Goal: Task Accomplishment & Management: Use online tool/utility

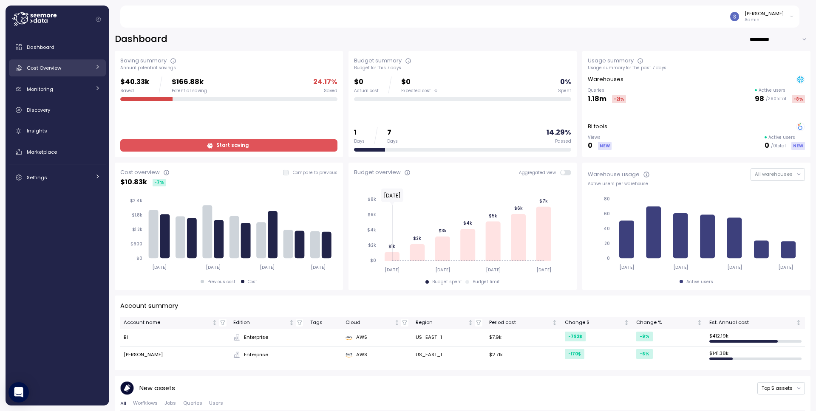
click at [70, 64] on div "Cost Overview" at bounding box center [59, 68] width 64 height 8
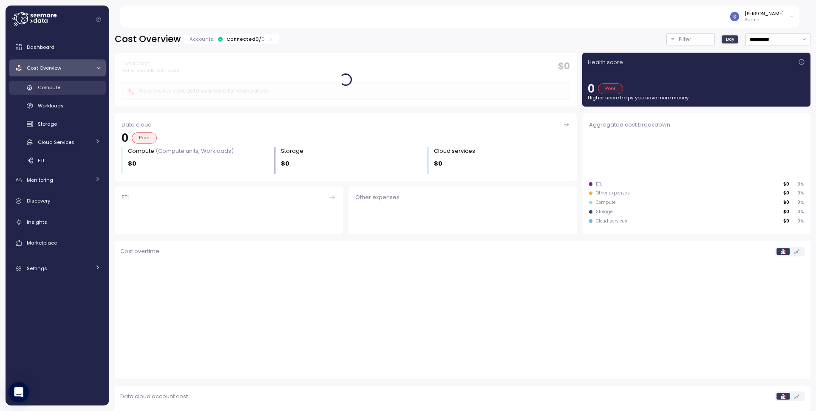
click at [62, 90] on div "Compute" at bounding box center [69, 87] width 62 height 8
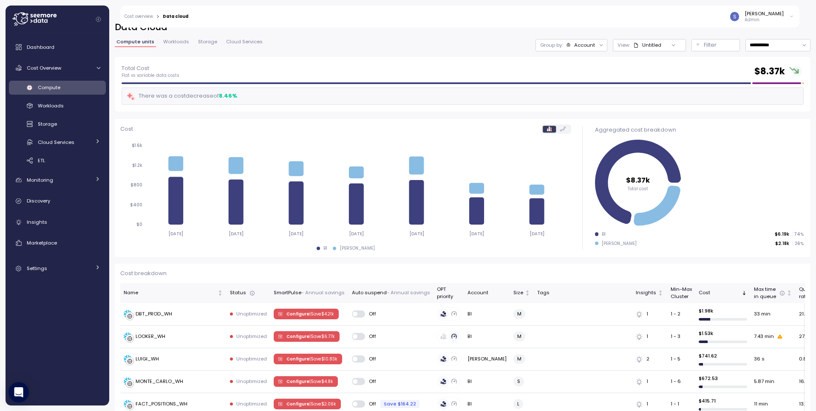
scroll to position [122, 0]
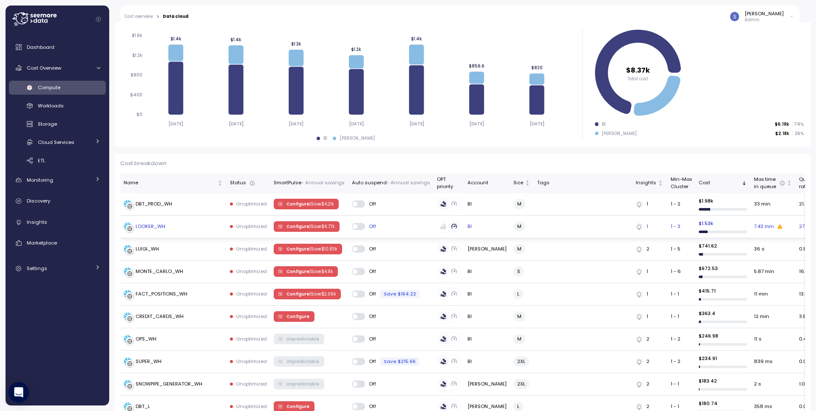
click at [152, 225] on div "LOOKER_WH" at bounding box center [151, 227] width 30 height 8
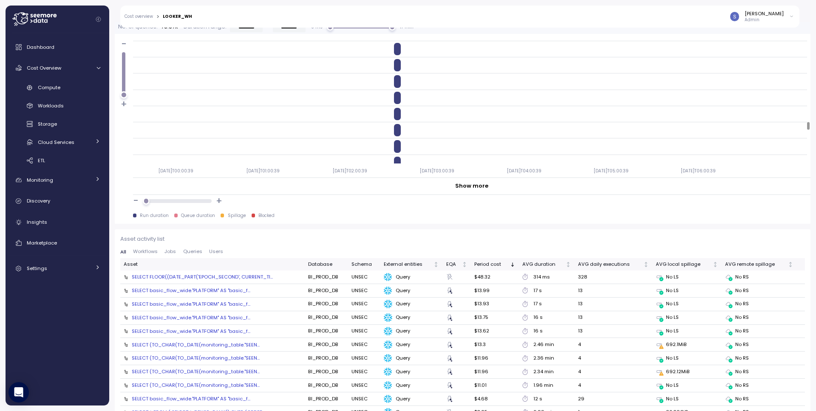
scroll to position [28, 0]
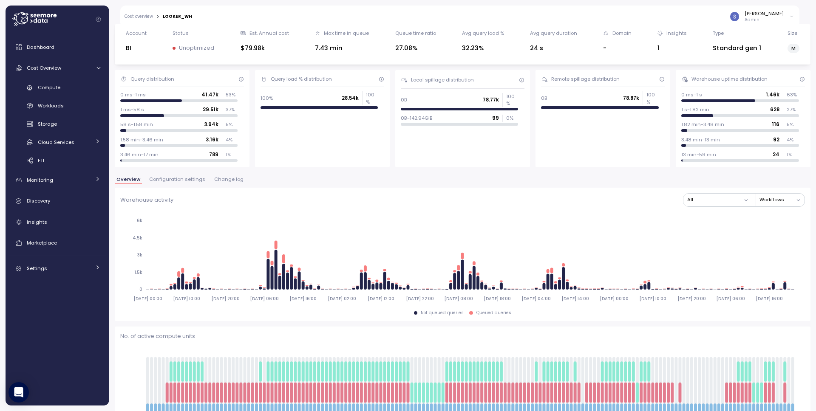
click at [182, 178] on span "Configuration settings" at bounding box center [177, 179] width 56 height 5
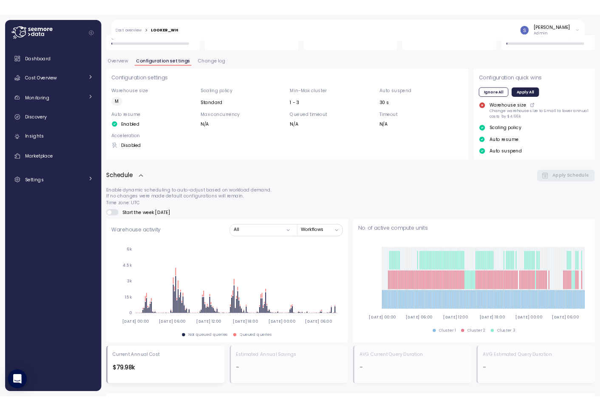
scroll to position [568, 0]
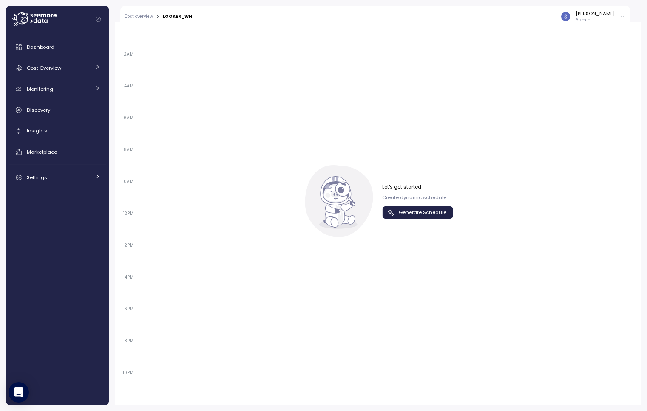
click at [386, 212] on span "Generate Schedule" at bounding box center [423, 212] width 48 height 11
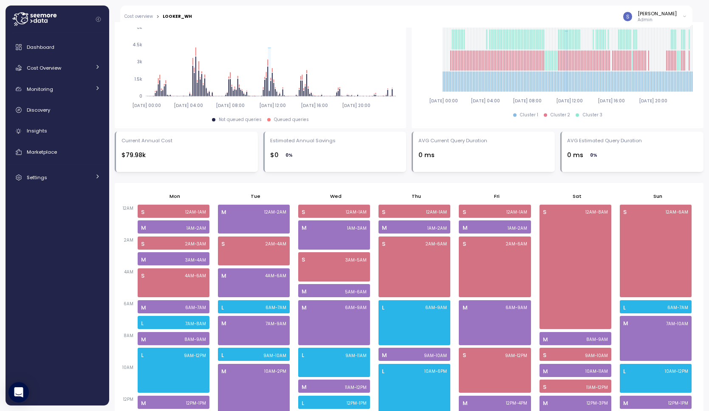
scroll to position [488, 0]
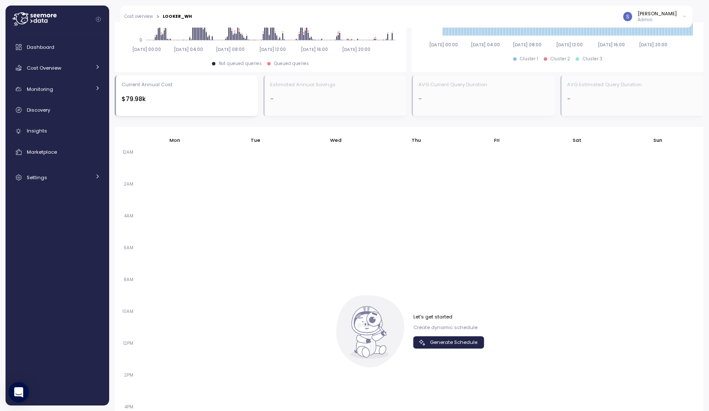
scroll to position [504, 0]
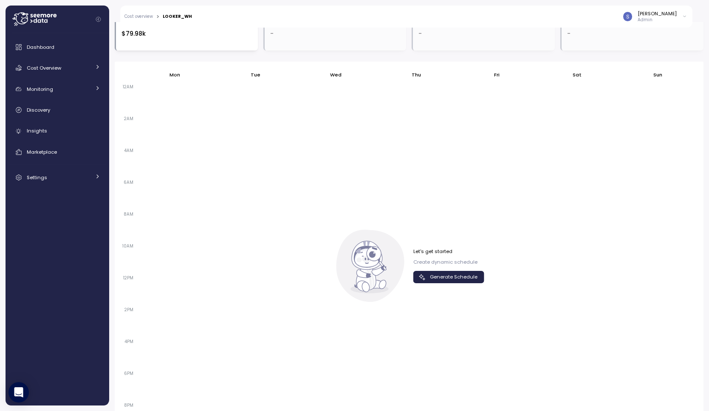
click at [451, 276] on span "Generate Schedule" at bounding box center [454, 276] width 48 height 11
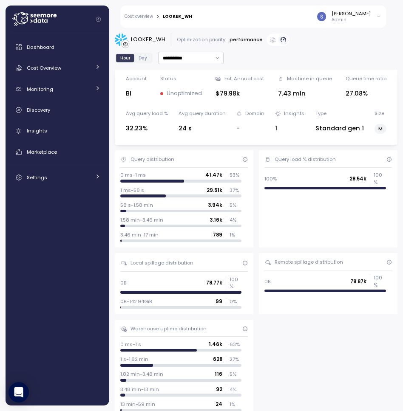
click at [30, 24] on icon at bounding box center [34, 19] width 44 height 14
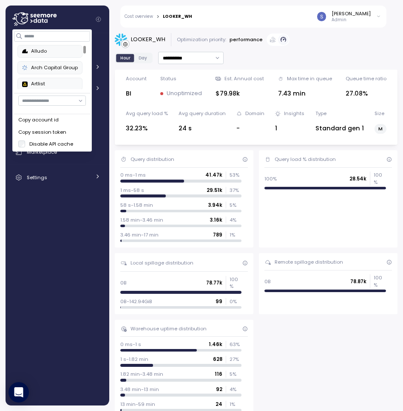
click at [34, 23] on icon at bounding box center [34, 19] width 44 height 14
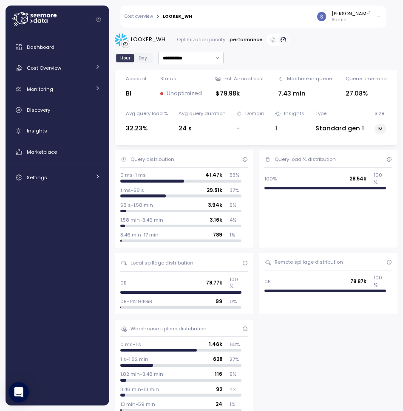
click at [34, 23] on icon at bounding box center [34, 19] width 44 height 14
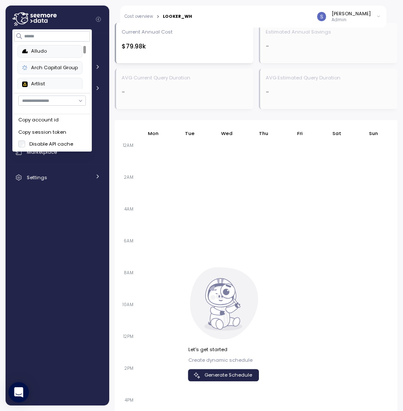
scroll to position [967, 0]
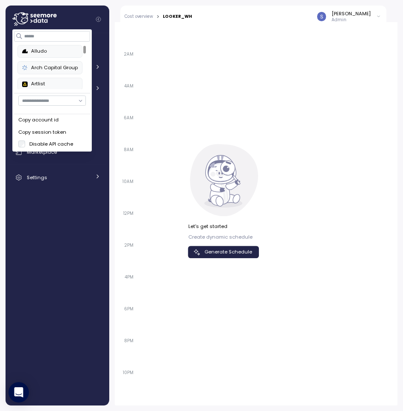
click at [242, 254] on span "Generate Schedule" at bounding box center [228, 251] width 48 height 11
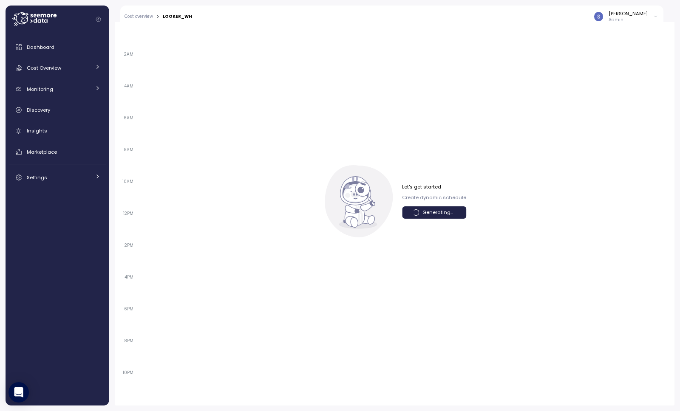
scroll to position [464, 0]
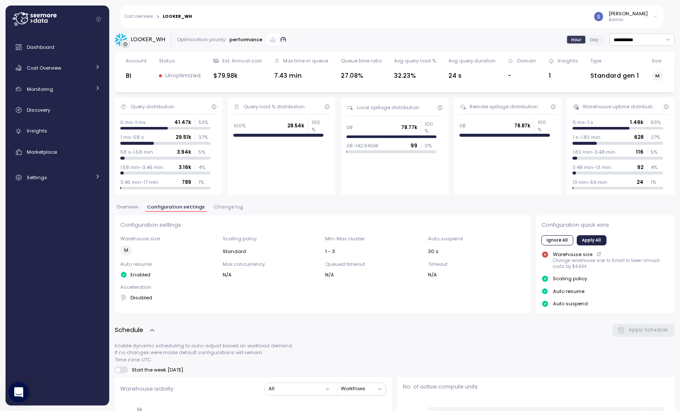
click at [41, 17] on icon at bounding box center [34, 19] width 44 height 14
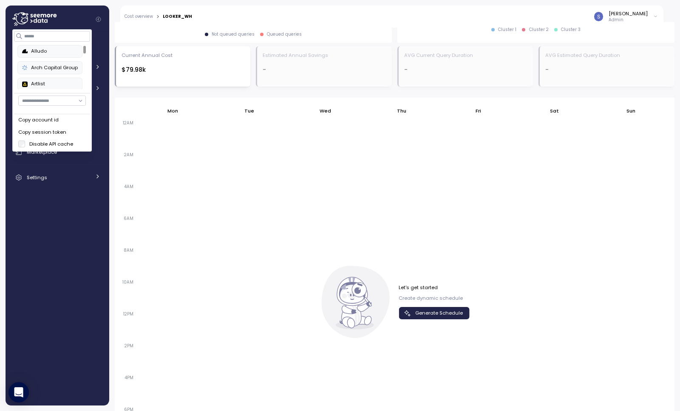
scroll to position [531, 0]
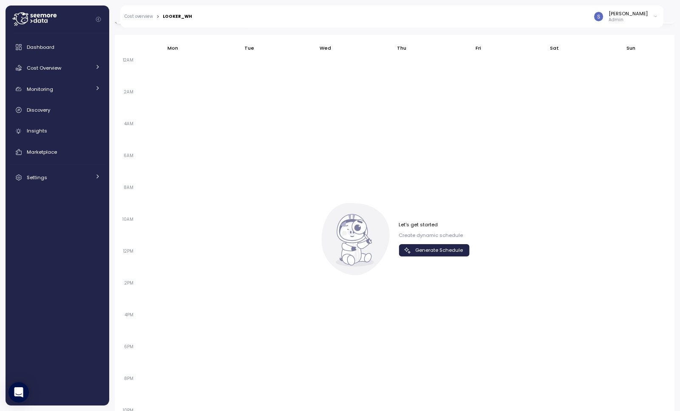
click at [435, 253] on span "Generate Schedule" at bounding box center [439, 250] width 48 height 11
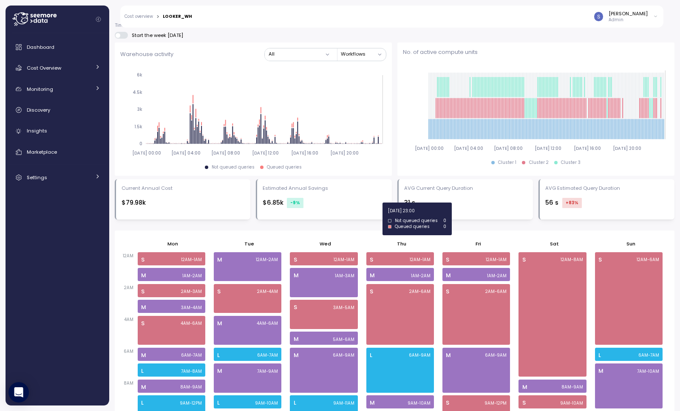
scroll to position [343, 0]
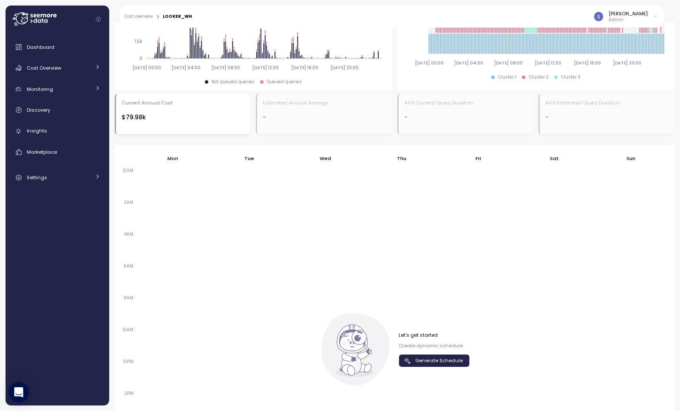
scroll to position [490, 0]
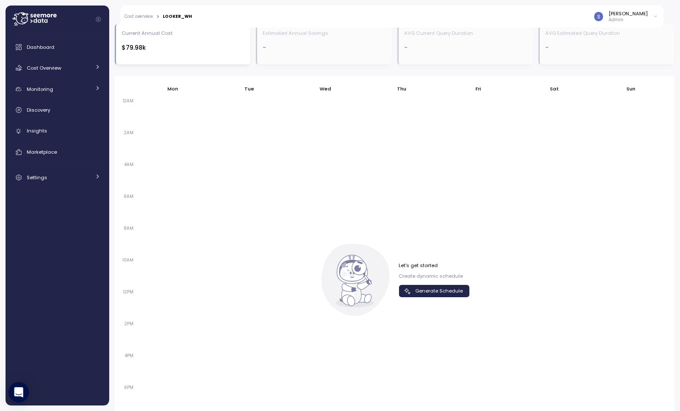
click at [421, 290] on span "Generate Schedule" at bounding box center [439, 291] width 48 height 11
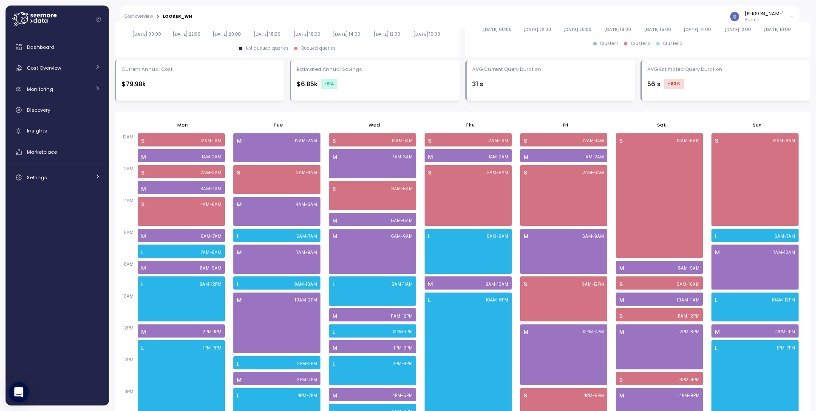
scroll to position [0, 0]
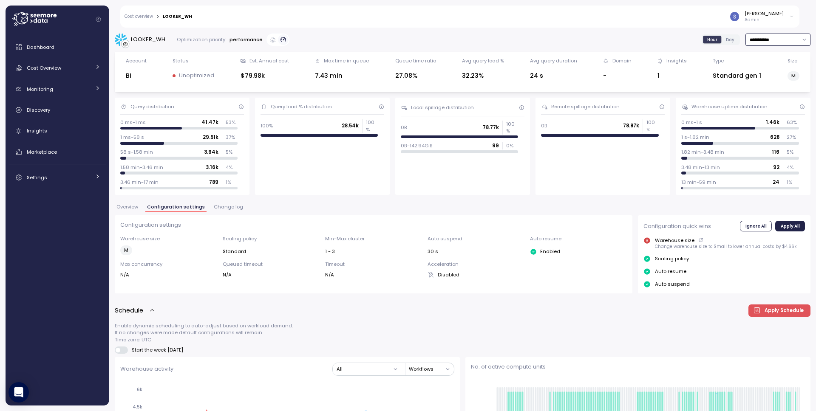
click at [679, 39] on input "**********" at bounding box center [777, 40] width 65 height 12
click at [662, 29] on div "**********" at bounding box center [462, 216] width 707 height 389
click at [679, 22] on p "Admin" at bounding box center [763, 20] width 39 height 6
click at [649, 19] on div "Snir Siboni Admin" at bounding box center [499, 17] width 602 height 22
click at [679, 18] on p "Admin" at bounding box center [763, 20] width 39 height 6
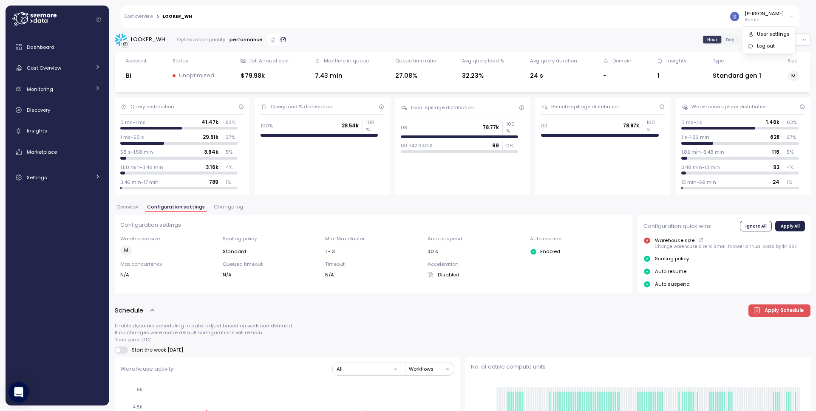
click at [679, 12] on div "Snir Siboni Admin" at bounding box center [499, 17] width 602 height 22
click at [679, 17] on p "Admin" at bounding box center [763, 20] width 39 height 6
click at [679, 17] on div "Snir Siboni Admin" at bounding box center [499, 17] width 602 height 22
click at [679, 15] on div "[PERSON_NAME]" at bounding box center [763, 13] width 39 height 7
click at [666, 17] on div "Snir Siboni Admin" at bounding box center [499, 17] width 602 height 22
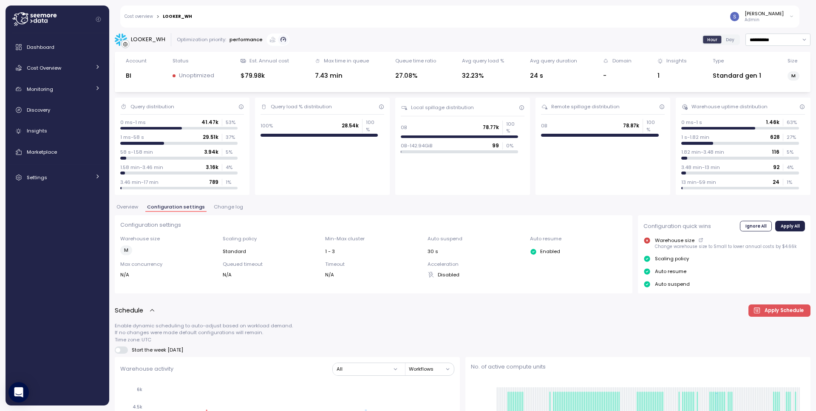
click at [679, 17] on p "Admin" at bounding box center [763, 20] width 39 height 6
click at [655, 24] on div "Snir Siboni Admin" at bounding box center [499, 17] width 602 height 22
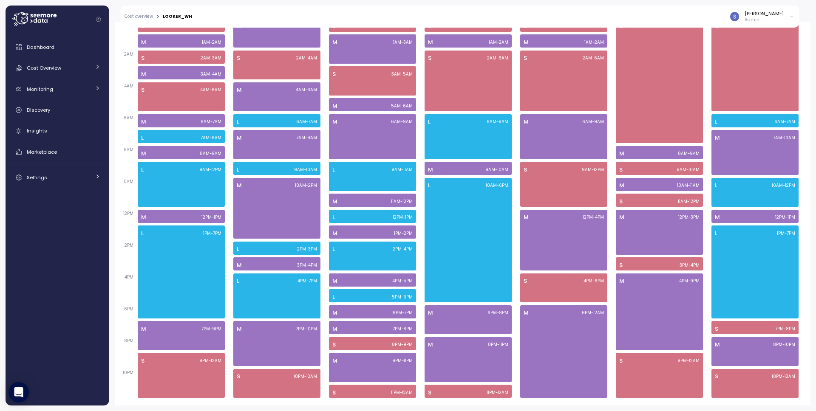
scroll to position [305, 0]
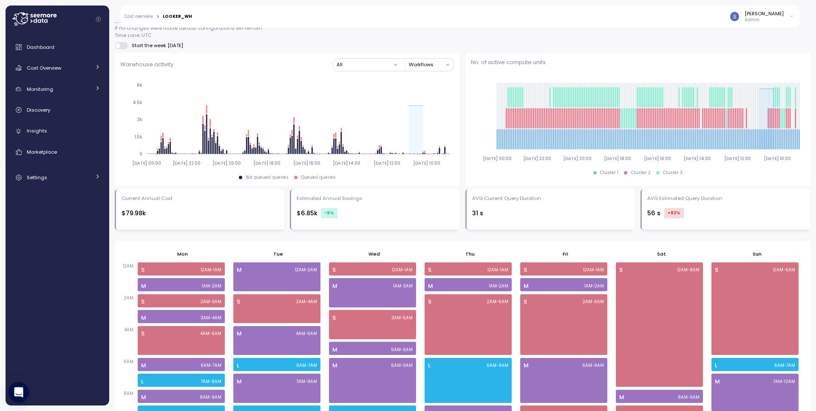
click at [679, 19] on div "Snir Siboni Admin" at bounding box center [762, 16] width 64 height 13
click at [679, 21] on div "Snir Siboni Admin" at bounding box center [499, 17] width 602 height 22
click at [679, 15] on div "[PERSON_NAME]" at bounding box center [763, 13] width 39 height 7
click at [679, 26] on div "Snir Siboni Admin" at bounding box center [499, 17] width 602 height 22
click at [679, 11] on div "[PERSON_NAME]" at bounding box center [763, 13] width 39 height 7
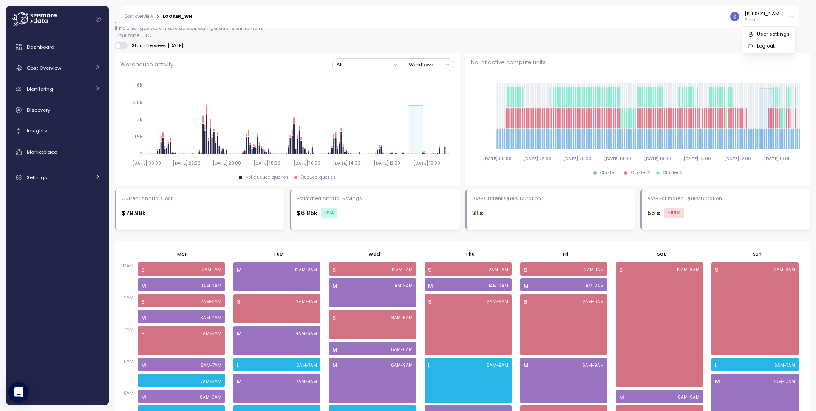
click at [679, 26] on div "Snir Siboni Admin" at bounding box center [499, 17] width 602 height 22
click at [44, 21] on icon at bounding box center [34, 19] width 44 height 14
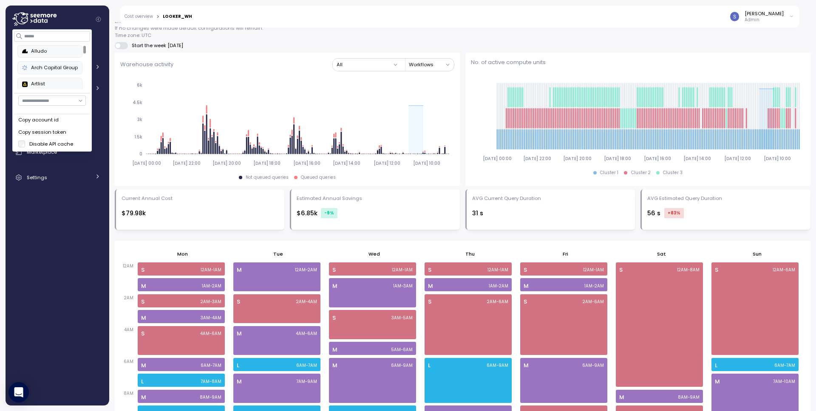
click at [47, 96] on input "button" at bounding box center [52, 101] width 68 height 10
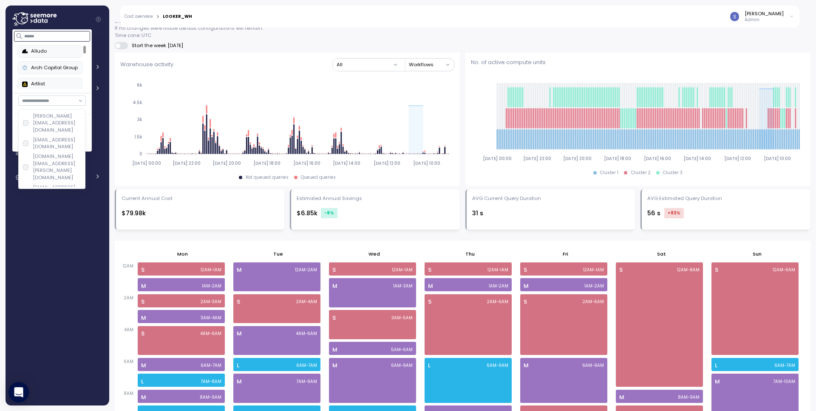
click at [43, 35] on input at bounding box center [52, 36] width 76 height 10
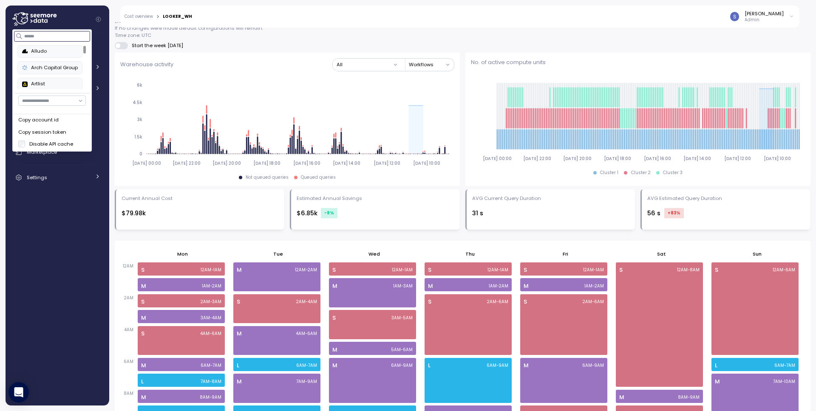
click at [37, 37] on input at bounding box center [52, 36] width 76 height 10
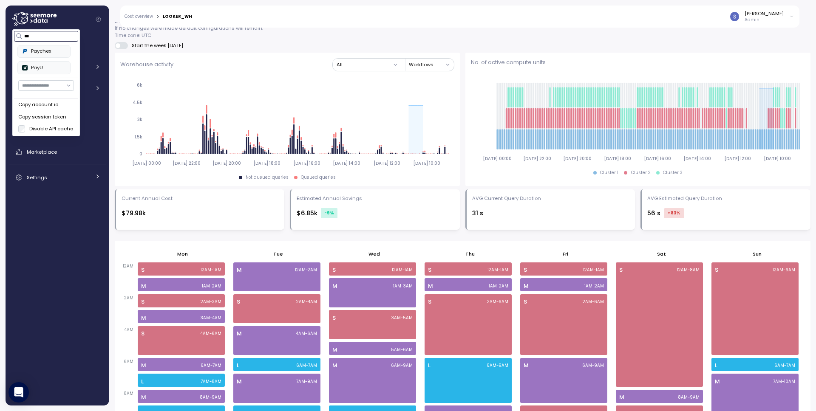
click at [50, 50] on div "Paychex" at bounding box center [44, 52] width 44 height 8
type input "***"
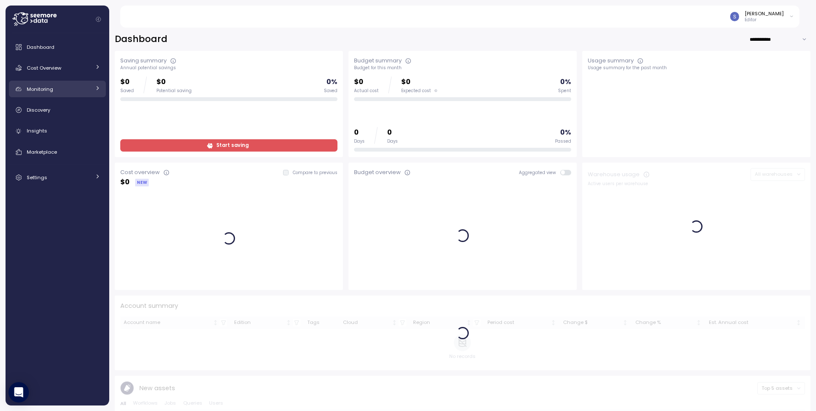
click at [53, 84] on link "Monitoring" at bounding box center [57, 89] width 97 height 17
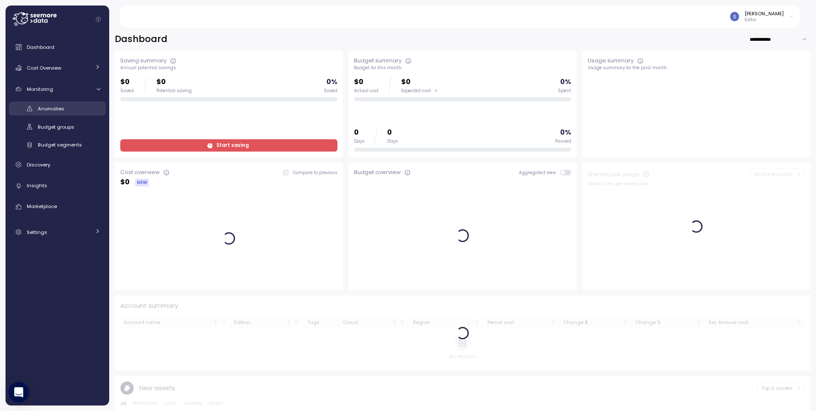
click at [57, 113] on link "Anomalies" at bounding box center [57, 109] width 97 height 14
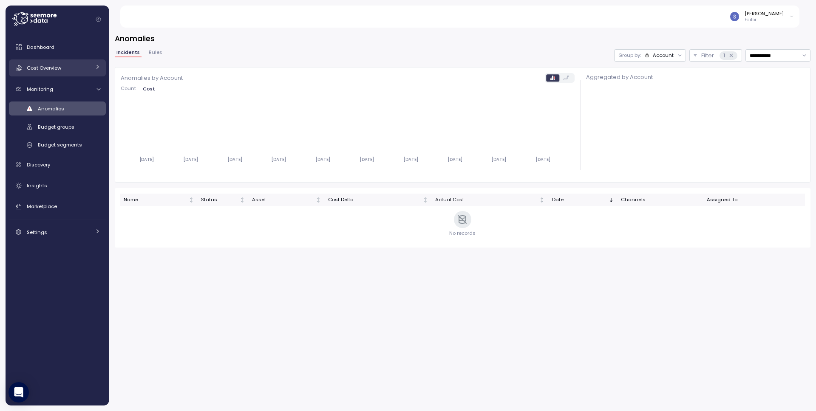
click at [61, 62] on link "Cost Overview" at bounding box center [57, 67] width 97 height 17
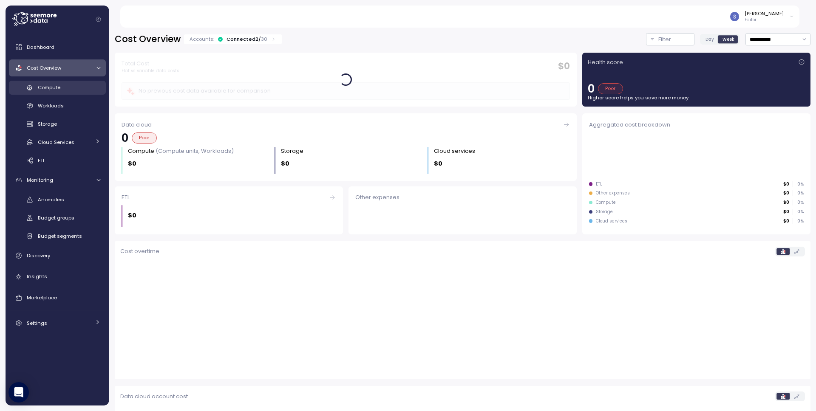
click at [55, 83] on link "Compute" at bounding box center [57, 88] width 97 height 14
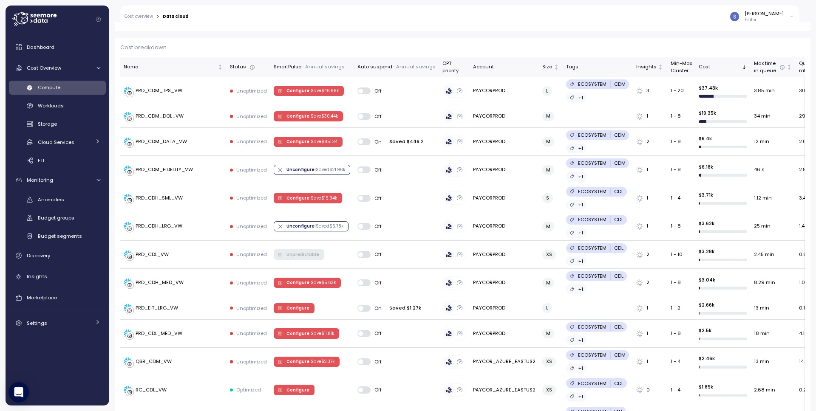
scroll to position [240, 0]
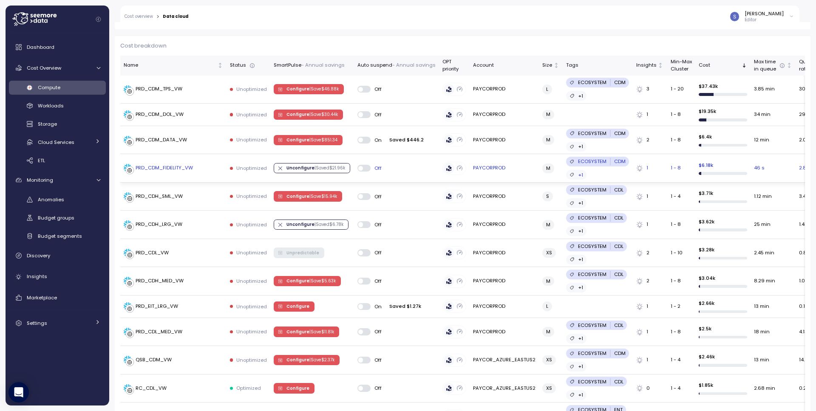
click at [163, 165] on div "PRD_CDM_FIDELITY_VW" at bounding box center [164, 168] width 57 height 8
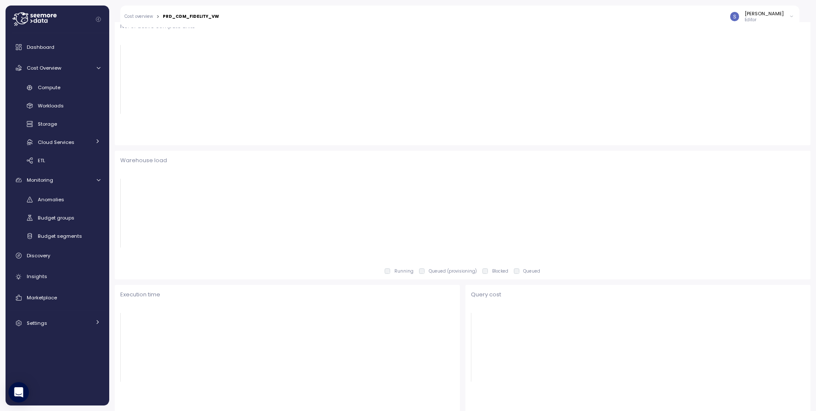
scroll to position [6, 0]
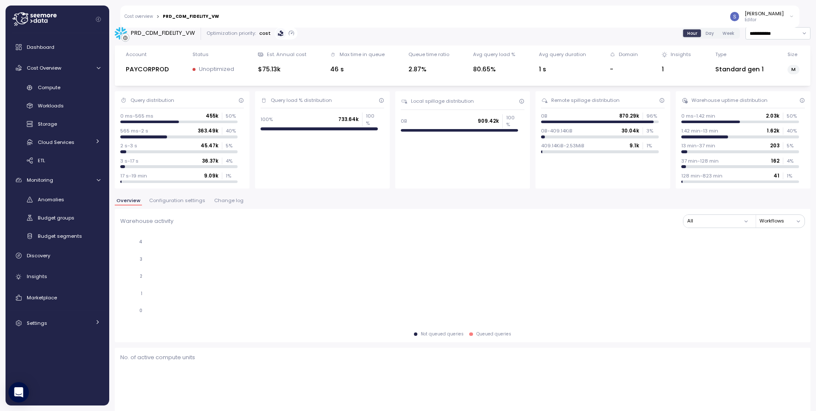
click at [184, 201] on span "Configuration settings" at bounding box center [177, 200] width 56 height 5
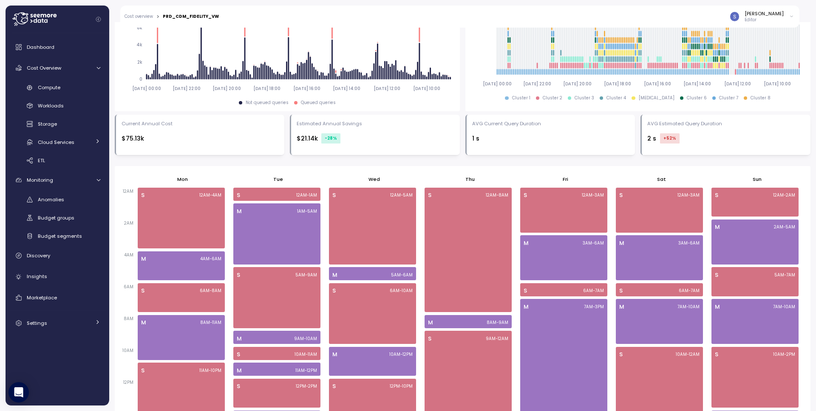
scroll to position [333, 0]
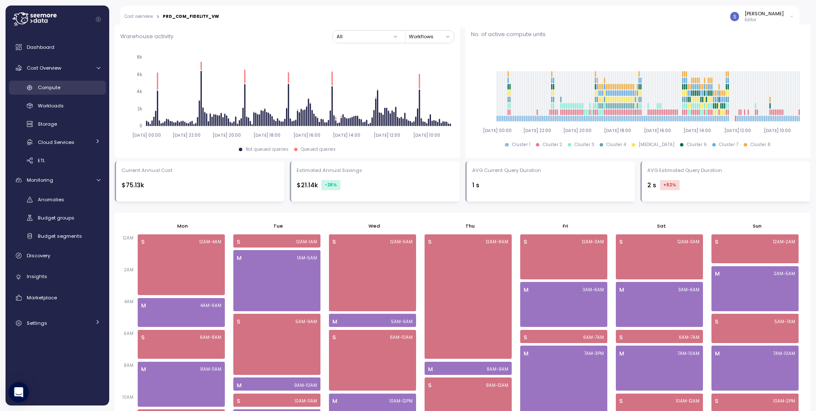
click at [70, 86] on div "Compute" at bounding box center [69, 87] width 62 height 8
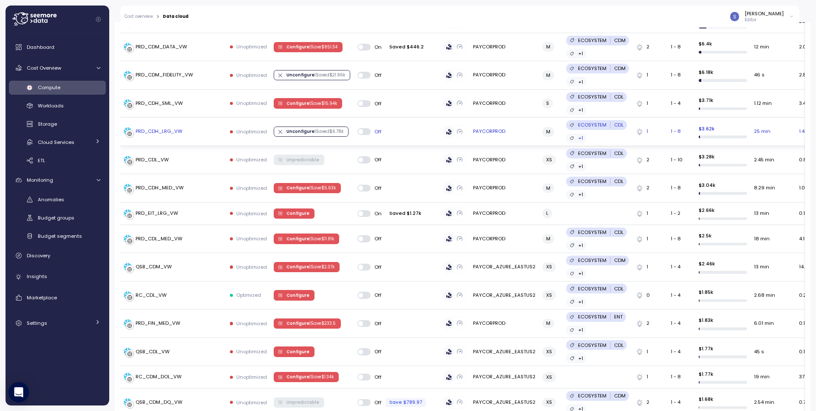
click at [146, 135] on div "PRD_CDH_LRG_VW" at bounding box center [159, 132] width 47 height 8
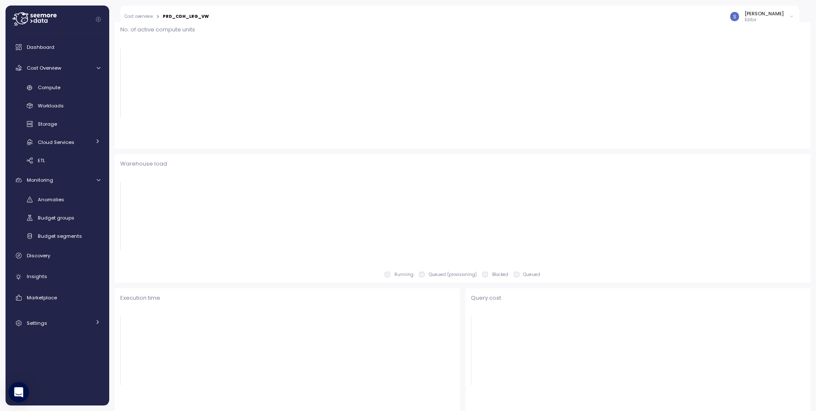
scroll to position [335, 0]
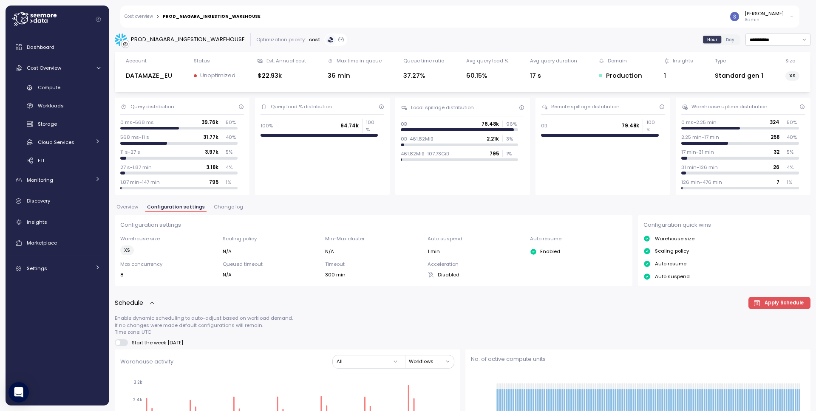
click at [763, 17] on div "[PERSON_NAME]" at bounding box center [763, 13] width 39 height 7
click at [46, 18] on icon at bounding box center [34, 19] width 44 height 14
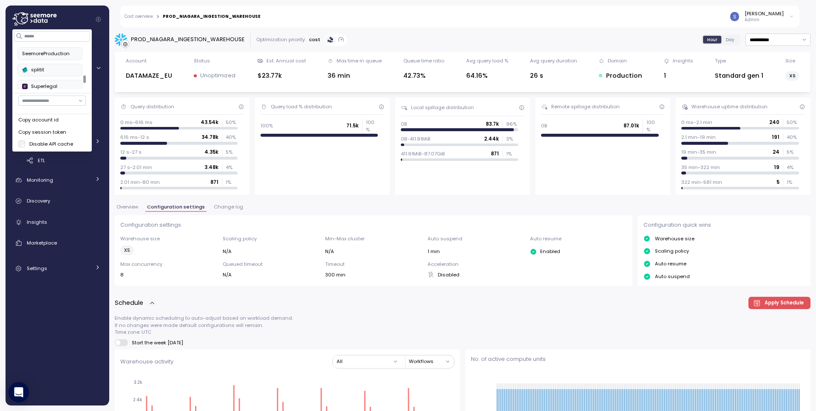
scroll to position [356, 0]
click at [49, 71] on div "splitit" at bounding box center [50, 72] width 56 height 8
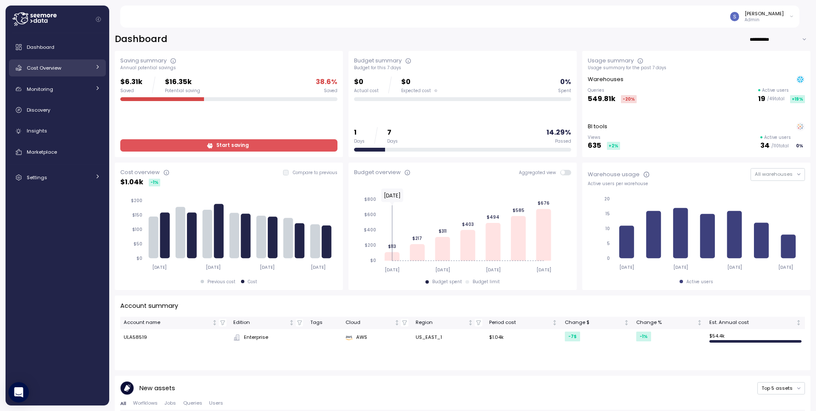
click at [40, 70] on span "Cost Overview" at bounding box center [44, 68] width 34 height 7
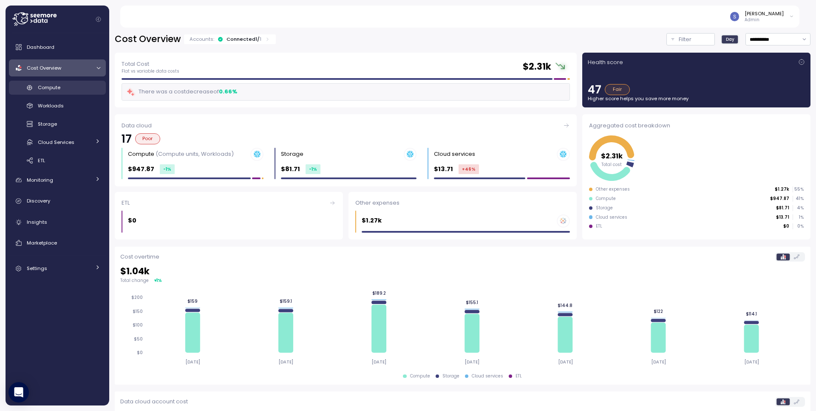
click at [45, 91] on div "Compute" at bounding box center [69, 87] width 62 height 8
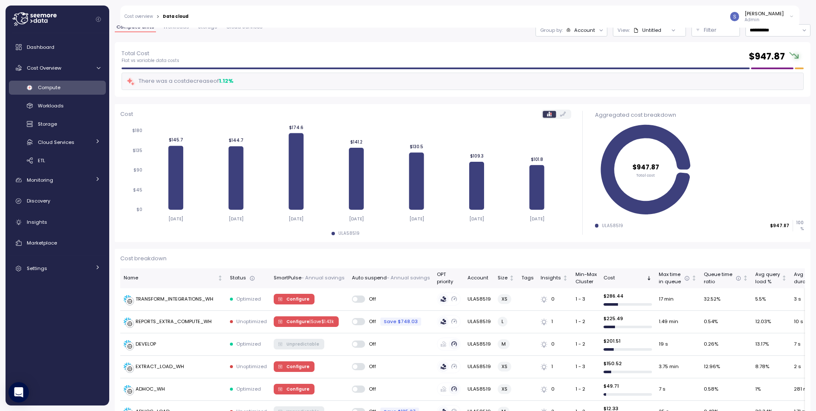
scroll to position [192, 0]
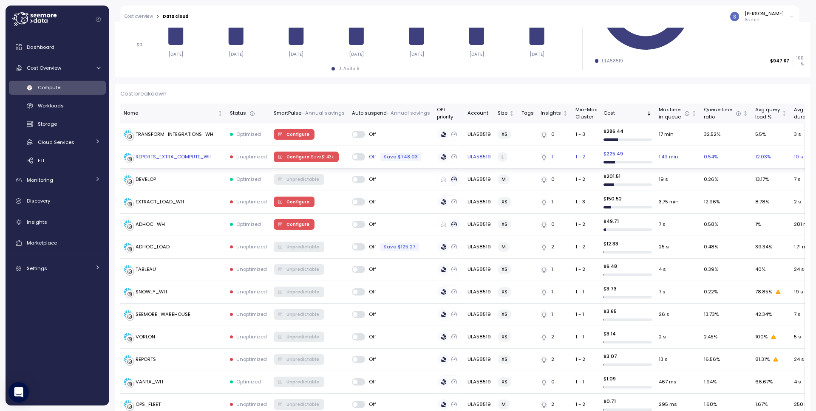
click at [162, 155] on div "REPORTS_EXTRA_COMPUTE_WH" at bounding box center [174, 157] width 76 height 8
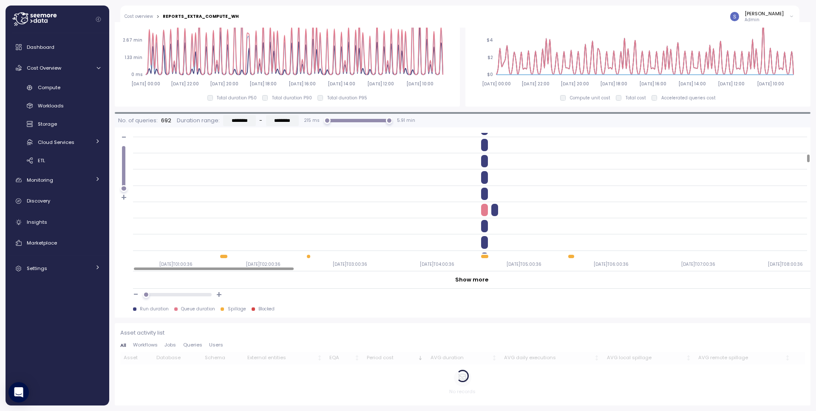
scroll to position [385, 0]
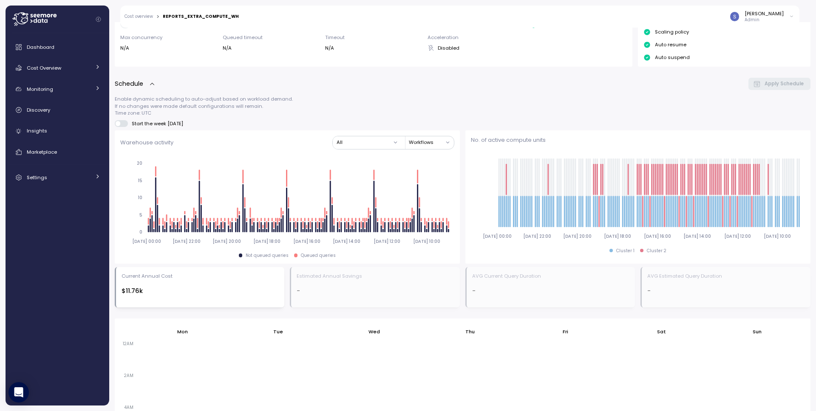
scroll to position [521, 0]
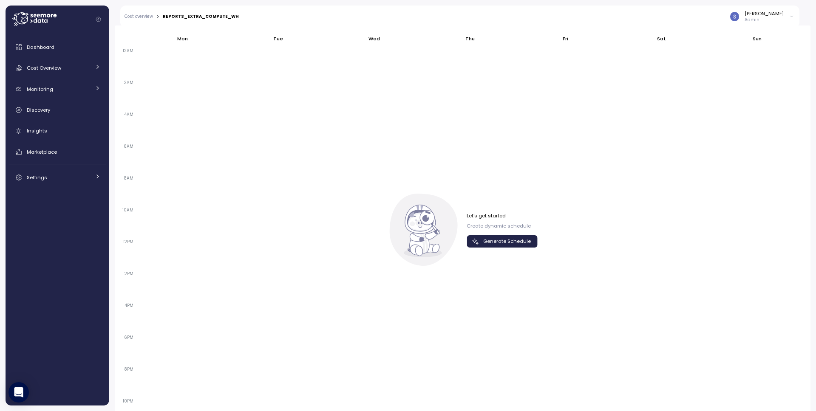
click at [505, 240] on span "Generate Schedule" at bounding box center [507, 241] width 48 height 11
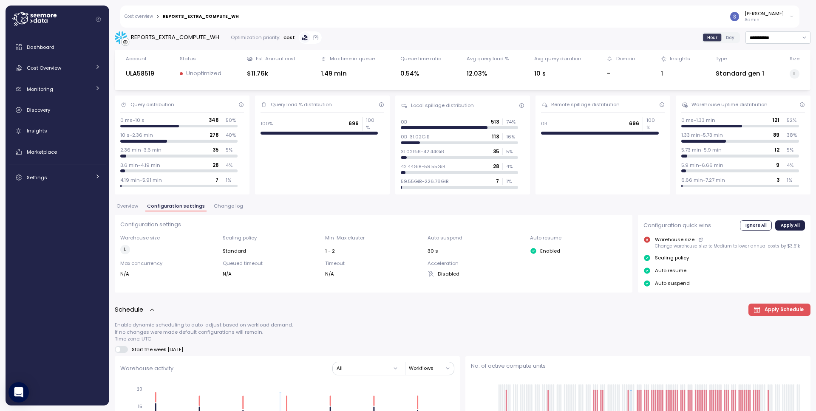
scroll to position [0, 0]
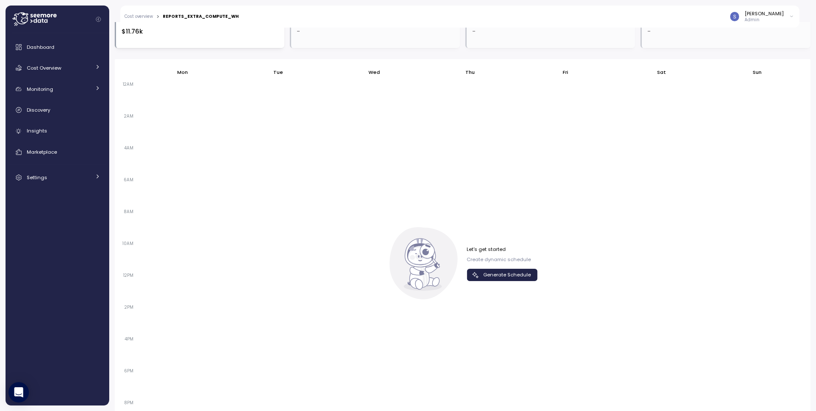
scroll to position [550, 0]
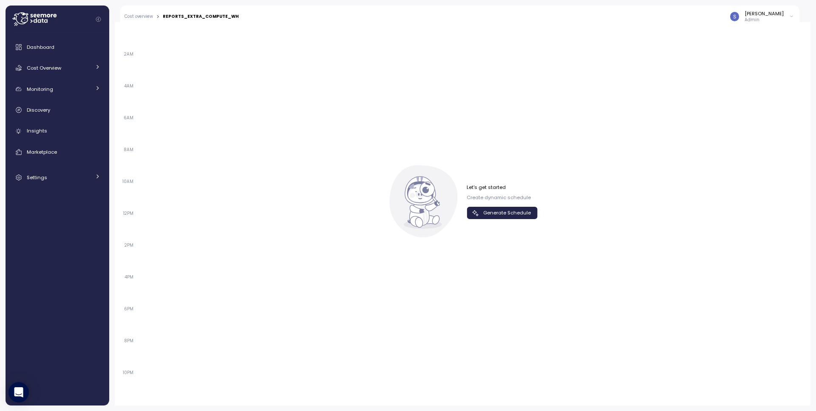
click at [489, 209] on span "Generate Schedule" at bounding box center [507, 212] width 48 height 11
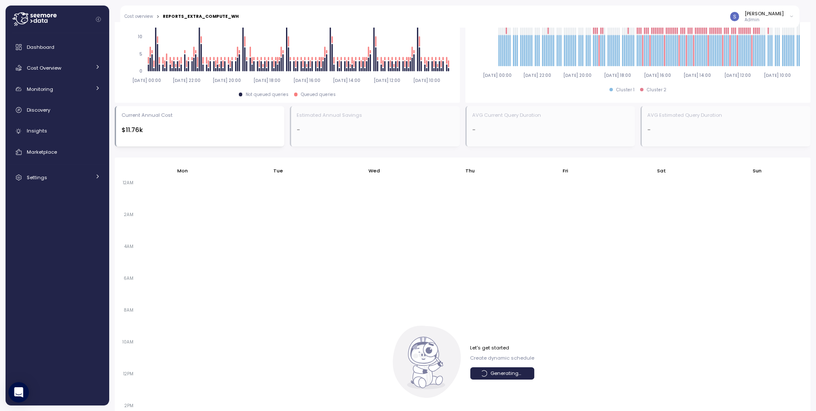
scroll to position [407, 0]
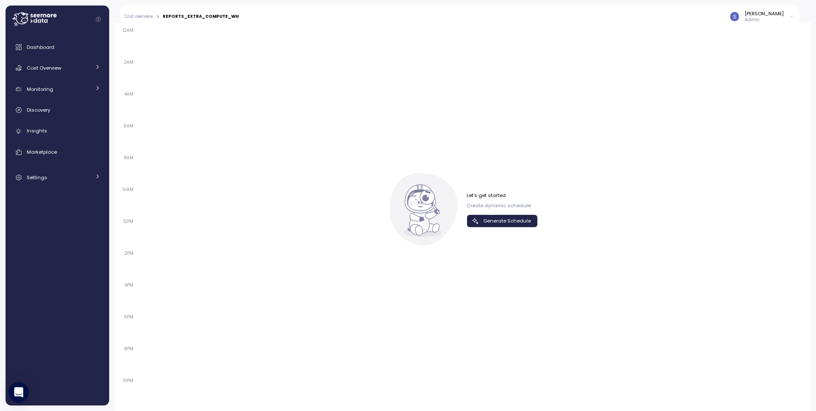
scroll to position [550, 0]
click at [487, 212] on span "Generate Schedule" at bounding box center [507, 212] width 48 height 11
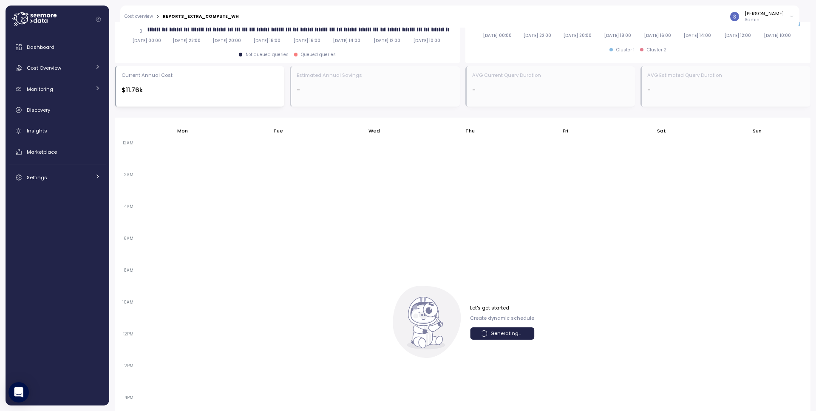
scroll to position [374, 0]
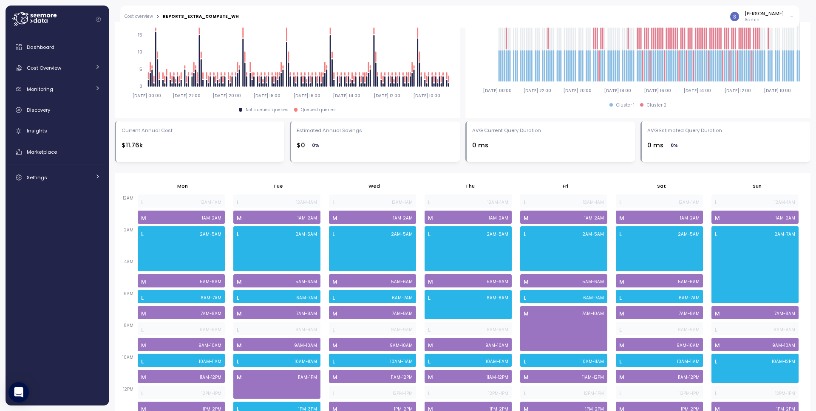
click at [40, 19] on icon at bounding box center [34, 19] width 44 height 14
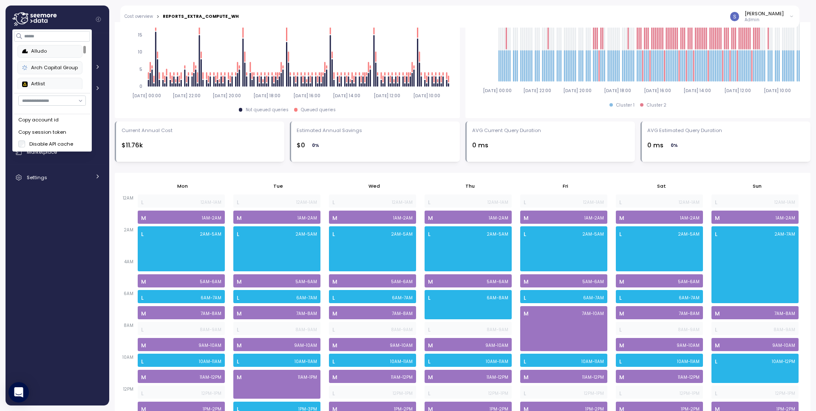
click at [25, 144] on label "Disable API cache" at bounding box center [49, 144] width 48 height 7
click at [408, 176] on div "Mon Tue Wed Thu Fri Sat Sun 12AM 2AM 4AM 6AM 8AM 10AM 12PM 2PM 4PM 6PM 8PM 10PM…" at bounding box center [462, 377] width 695 height 409
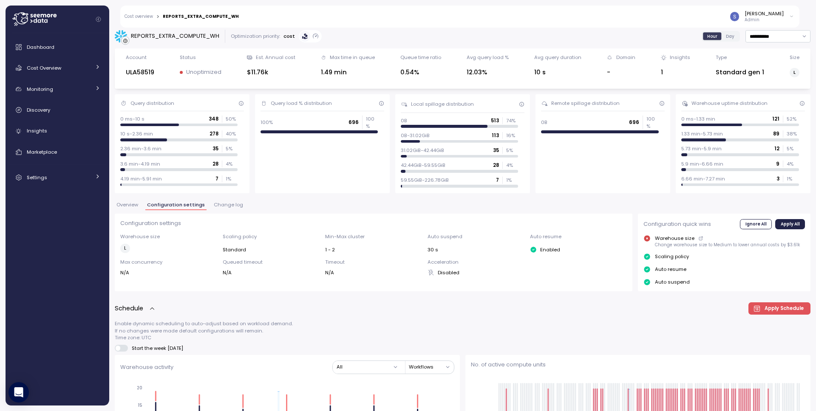
scroll to position [0, 0]
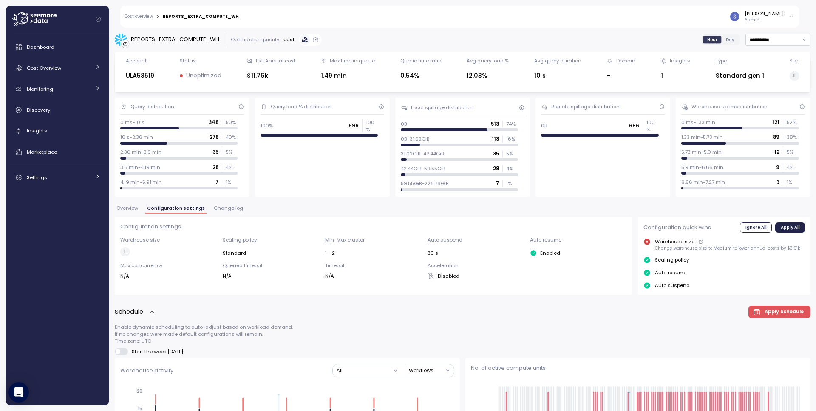
click at [223, 206] on span "Change log" at bounding box center [228, 208] width 29 height 5
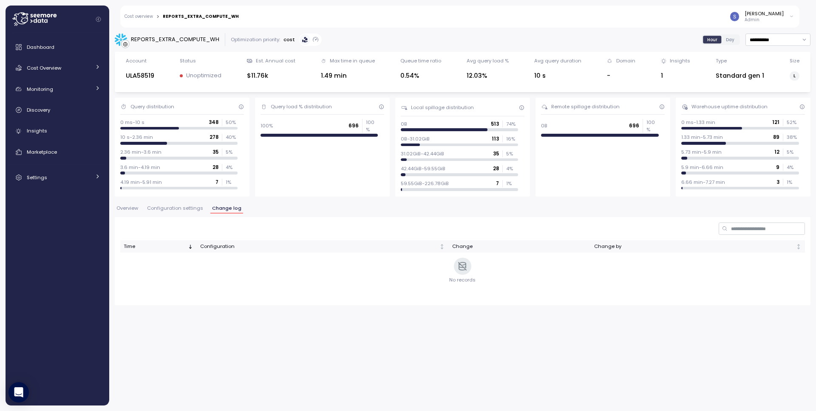
click at [184, 209] on span "Configuration settings" at bounding box center [175, 208] width 56 height 5
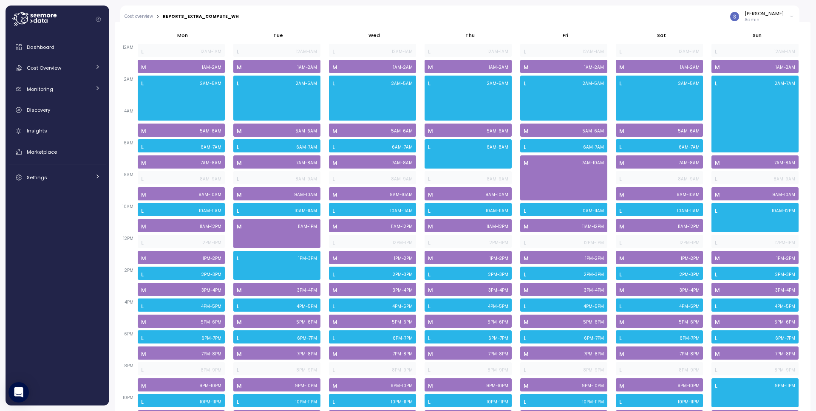
scroll to position [359, 0]
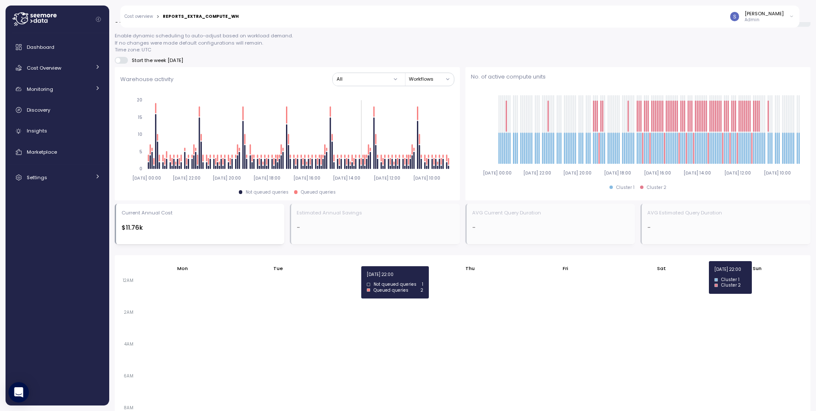
scroll to position [550, 0]
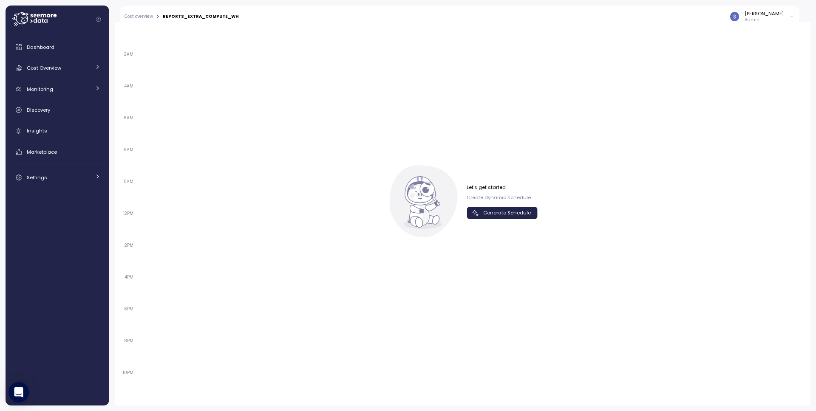
click at [24, 15] on icon at bounding box center [20, 18] width 16 height 12
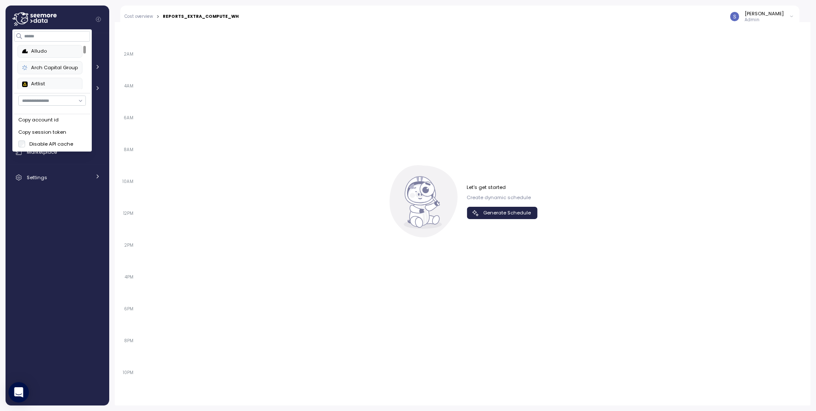
click at [483, 213] on span "Generate Schedule" at bounding box center [507, 212] width 48 height 11
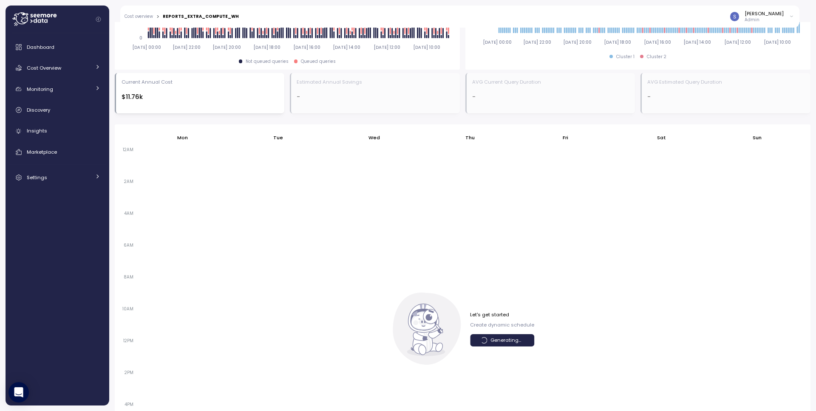
scroll to position [422, 0]
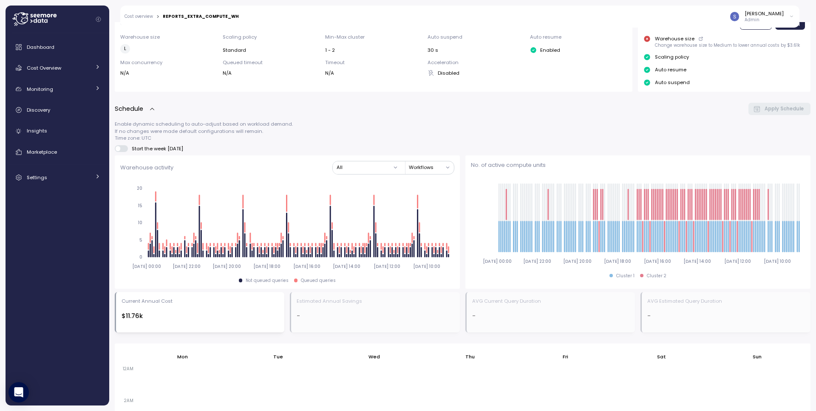
scroll to position [511, 0]
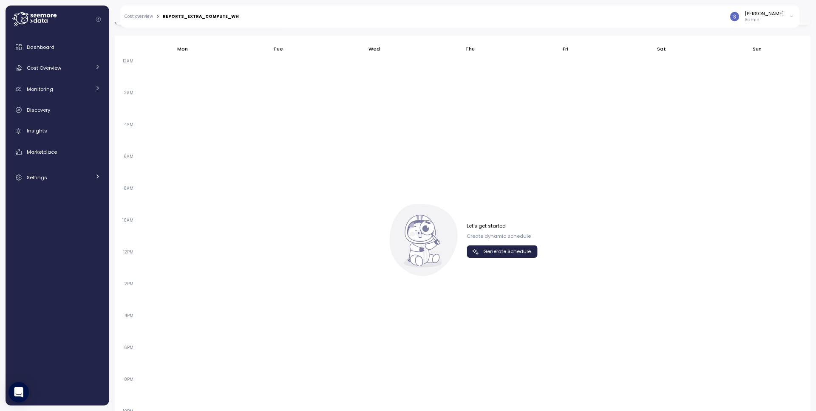
click at [515, 246] on span "Generate Schedule" at bounding box center [507, 251] width 48 height 11
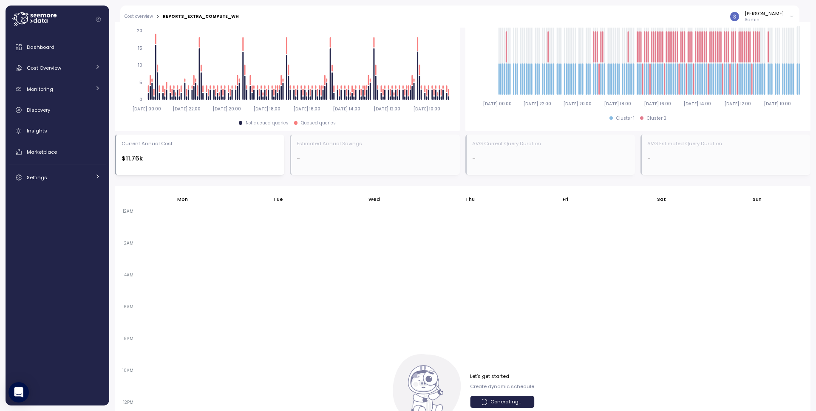
scroll to position [358, 0]
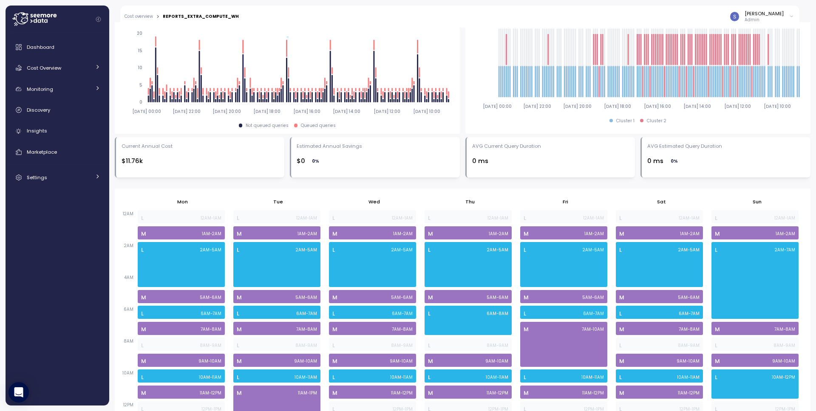
click at [45, 20] on icon at bounding box center [34, 19] width 44 height 14
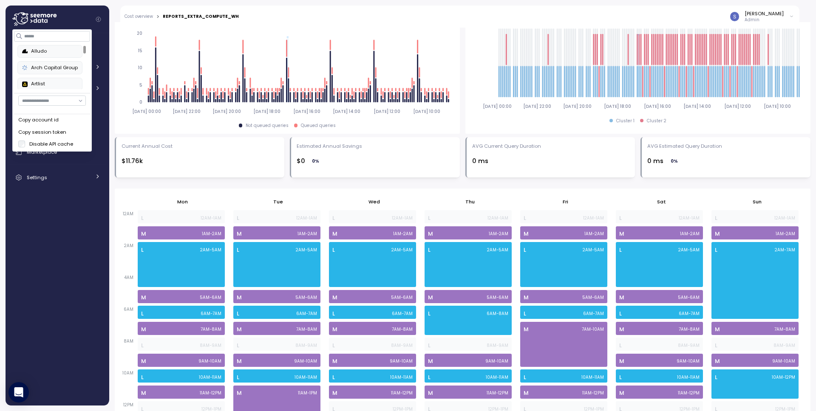
click at [363, 178] on div "Enable dynamic scheduling to auto-adjust based on workload demand. If no change…" at bounding box center [462, 282] width 695 height 632
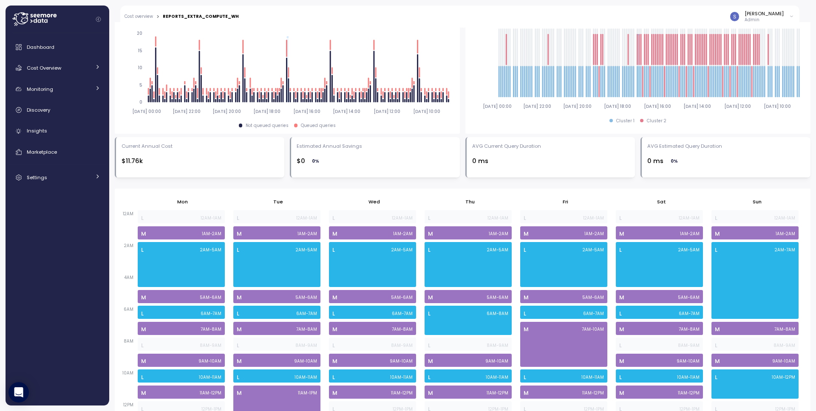
click at [45, 20] on icon at bounding box center [34, 19] width 44 height 14
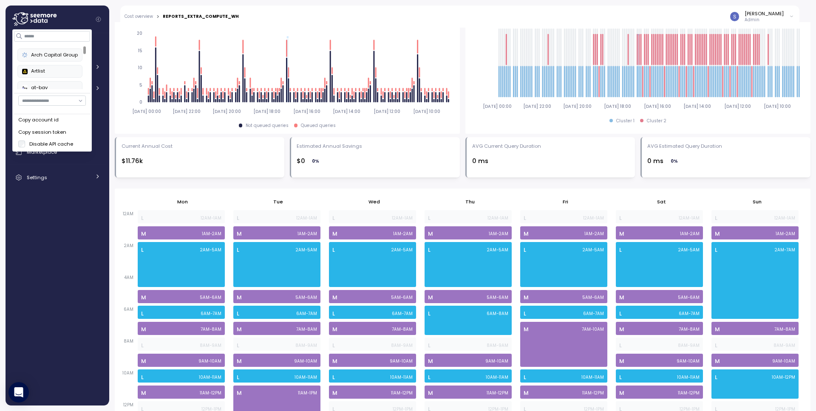
scroll to position [14, 0]
click at [280, 184] on div "Enable dynamic scheduling to auto-adjust based on workload demand. If no change…" at bounding box center [462, 282] width 695 height 632
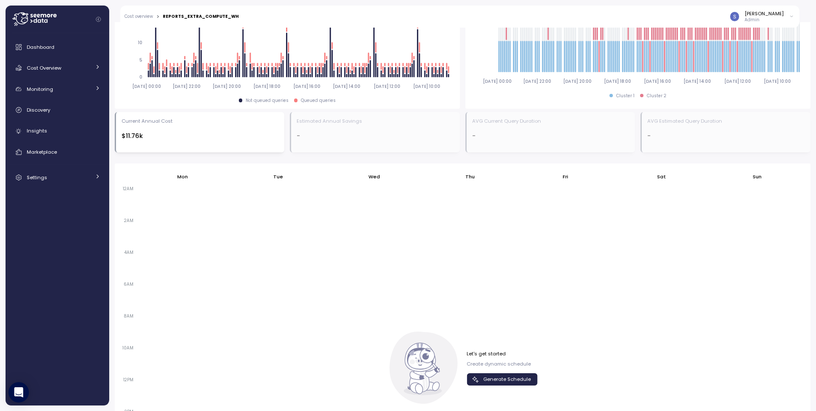
scroll to position [550, 0]
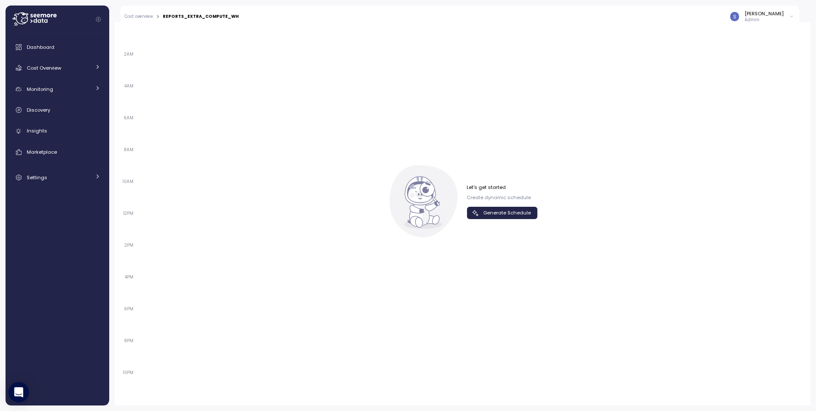
click at [48, 25] on icon at bounding box center [34, 19] width 44 height 14
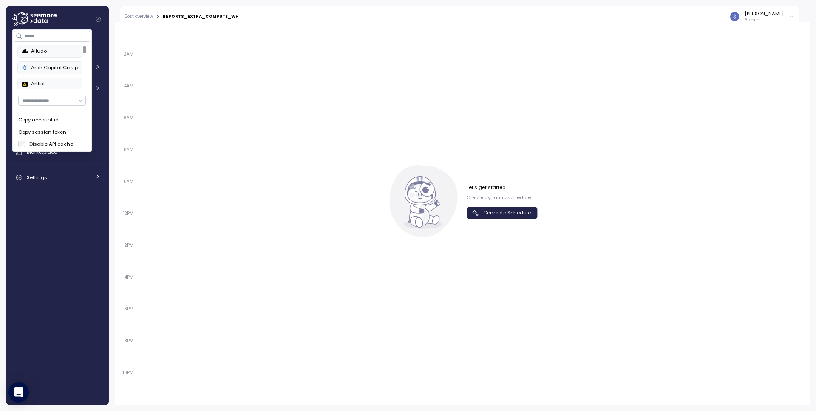
click at [512, 216] on span "Generate Schedule" at bounding box center [507, 212] width 48 height 11
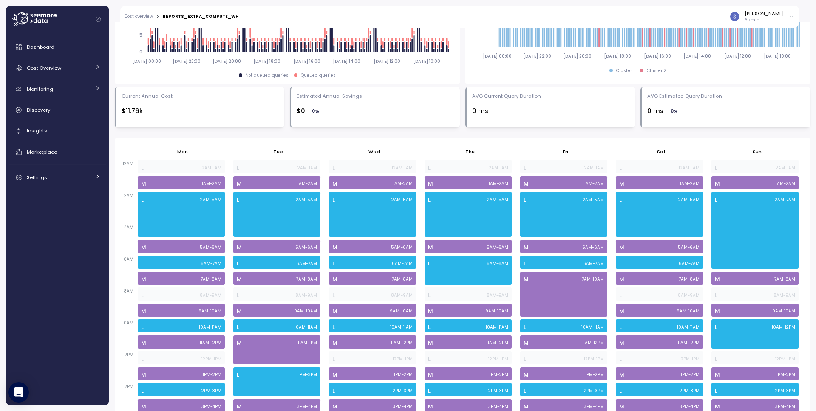
scroll to position [439, 0]
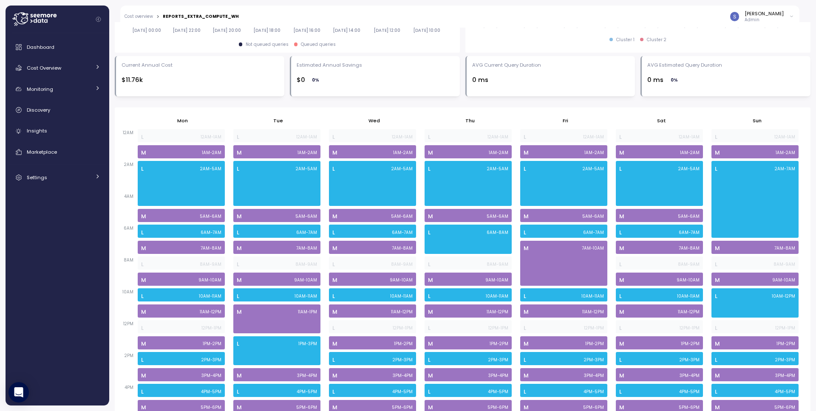
click at [48, 22] on icon at bounding box center [34, 19] width 44 height 14
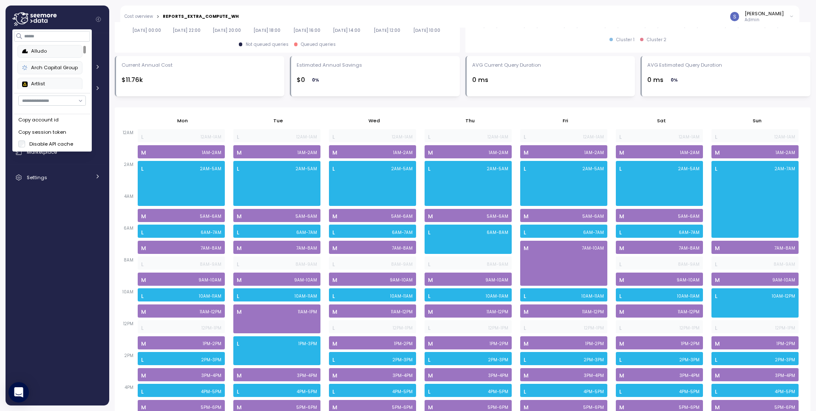
click at [89, 258] on div "Dashboard Cost Overview Compute Workloads Storage Cloud Services Clustering col…" at bounding box center [57, 220] width 97 height 362
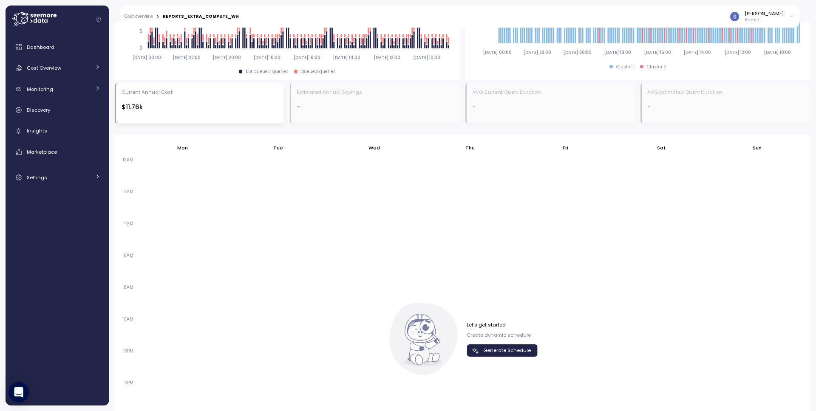
scroll to position [528, 0]
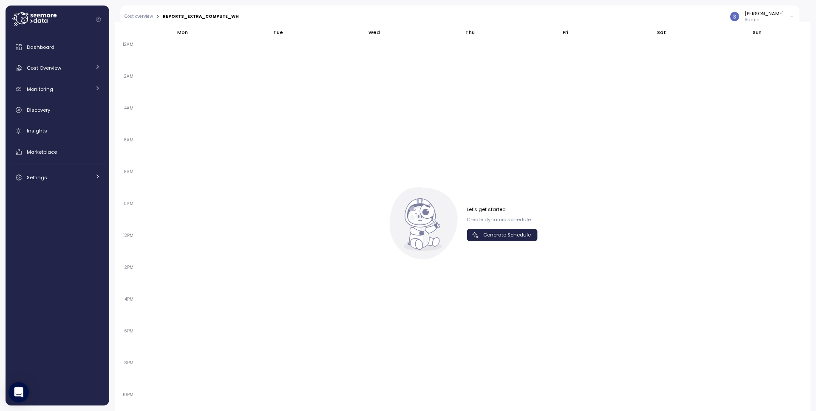
click at [520, 237] on span "Generate Schedule" at bounding box center [507, 234] width 48 height 11
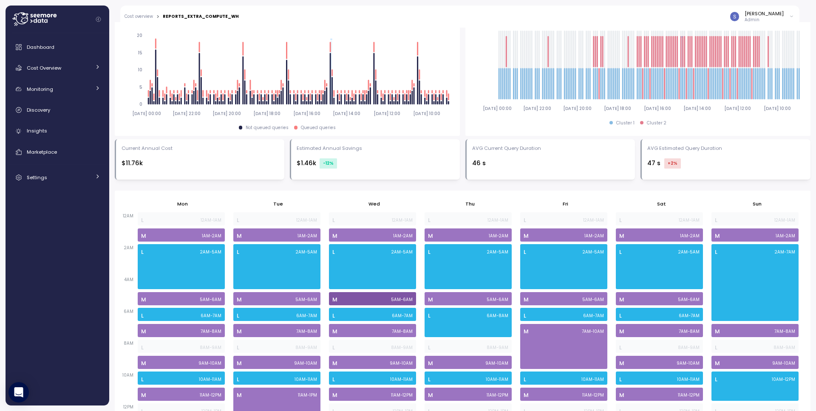
scroll to position [430, 0]
